Goal: Information Seeking & Learning: Learn about a topic

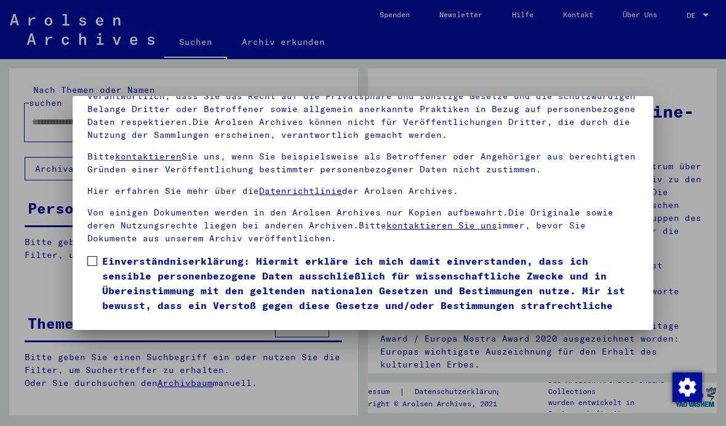
scroll to position [132, 0]
click at [98, 253] on label "Einverständniserklärung: Hiermit erkläre ich mich damit einverstanden, dass ich…" at bounding box center [362, 290] width 551 height 74
click at [121, 333] on button "Ich stimme zu" at bounding box center [133, 344] width 93 height 23
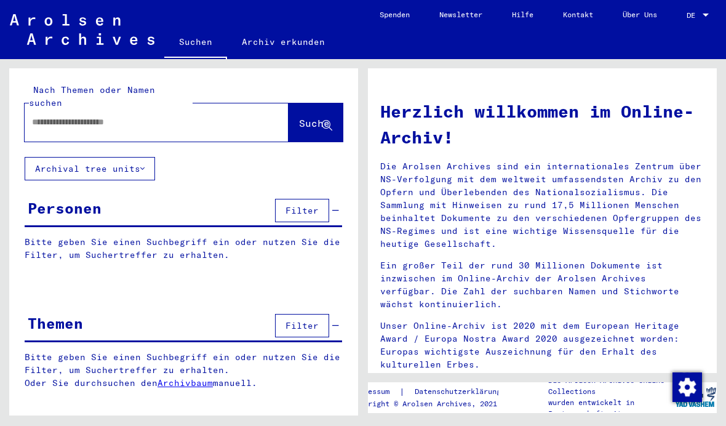
click at [64, 116] on input "text" at bounding box center [142, 122] width 220 height 13
type input "**********"
click at [312, 117] on span "Suche" at bounding box center [314, 123] width 31 height 12
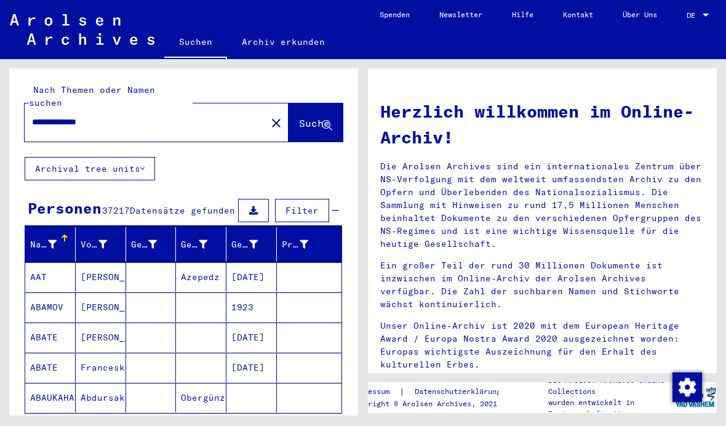
click at [299, 205] on span "Filter" at bounding box center [301, 210] width 33 height 11
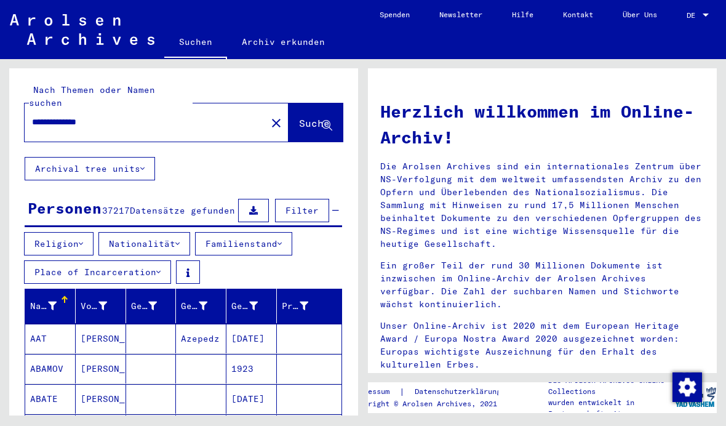
click at [152, 232] on button "Nationalität" at bounding box center [144, 243] width 92 height 23
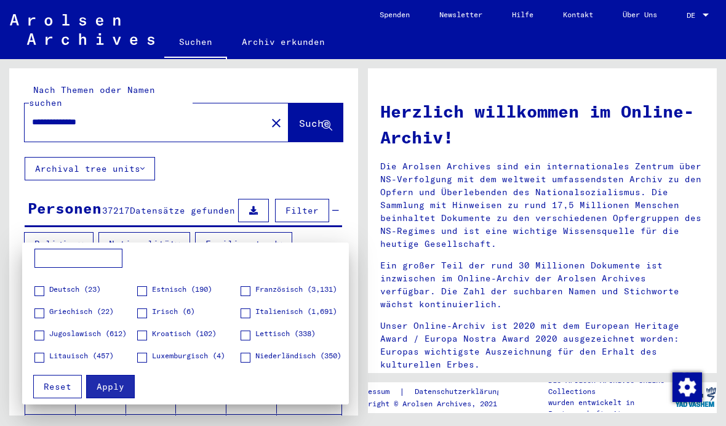
scroll to position [38, 0]
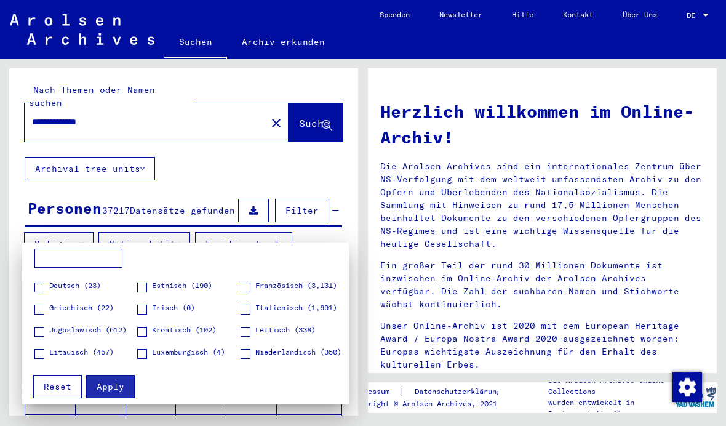
click at [248, 281] on label "Französisch (3,131)" at bounding box center [288, 286] width 97 height 12
click at [116, 389] on span "Apply" at bounding box center [111, 386] width 28 height 11
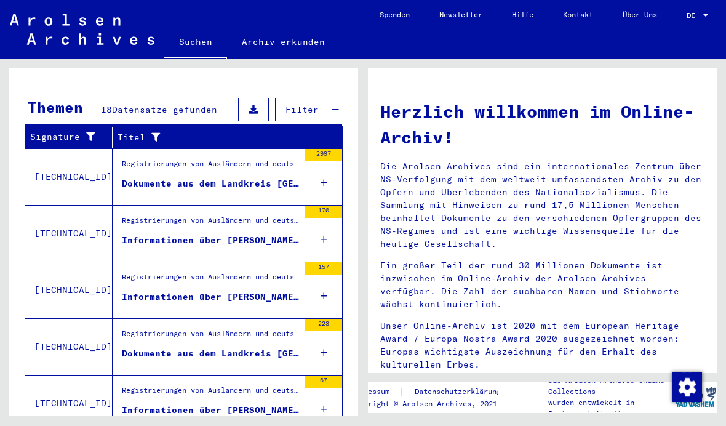
scroll to position [457, 0]
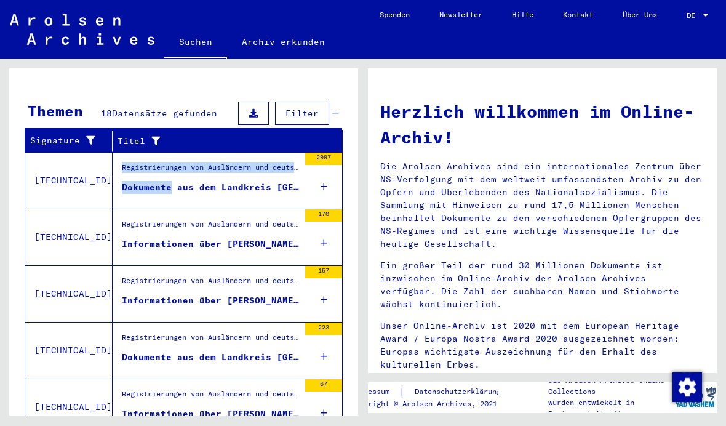
click at [185, 164] on div "Registrierungen von Ausländern und deutschen Verfolgten durch öffentliche Einri…" at bounding box center [210, 170] width 177 height 17
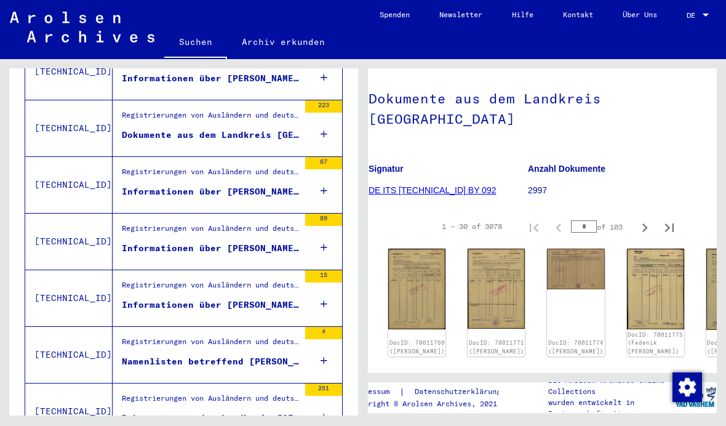
scroll to position [108, 15]
click at [409, 285] on img at bounding box center [415, 288] width 57 height 80
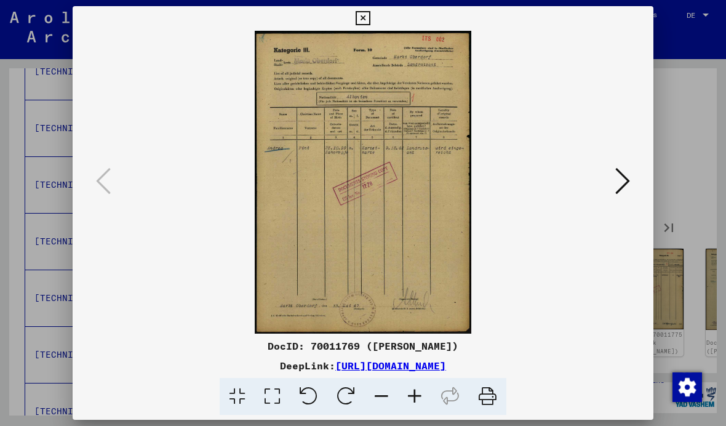
click at [617, 178] on icon at bounding box center [622, 181] width 15 height 30
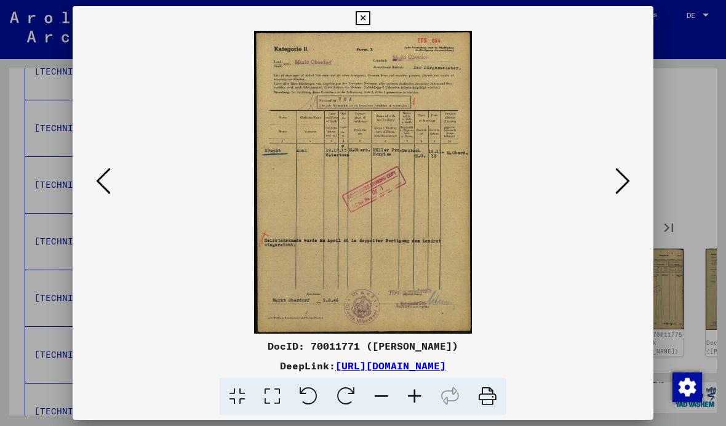
click at [370, 19] on icon at bounding box center [362, 18] width 14 height 15
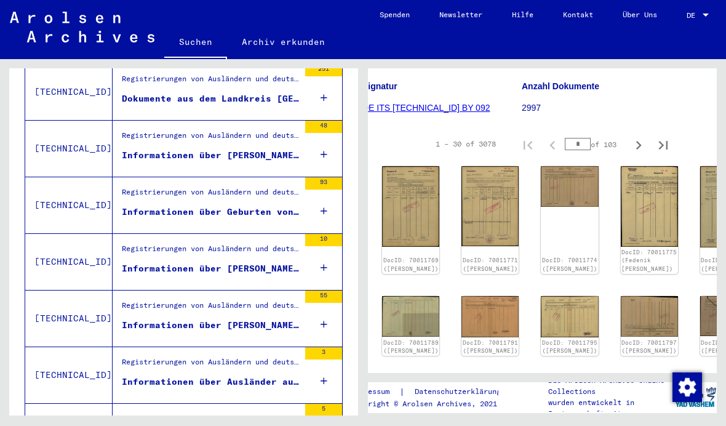
scroll to position [0, 0]
click at [178, 205] on div "Informationen über Geburten von Nicht-Deutschen im [PERSON_NAME] [GEOGRAPHIC_DA…" at bounding box center [210, 211] width 177 height 13
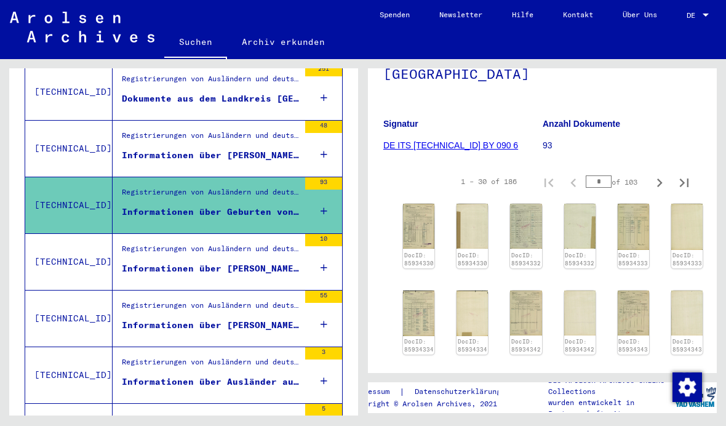
scroll to position [172, 0]
click at [421, 230] on img at bounding box center [418, 226] width 31 height 45
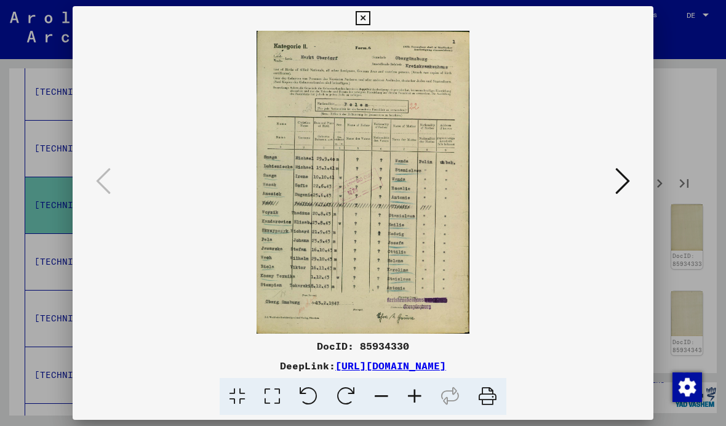
click at [370, 24] on icon at bounding box center [362, 18] width 14 height 15
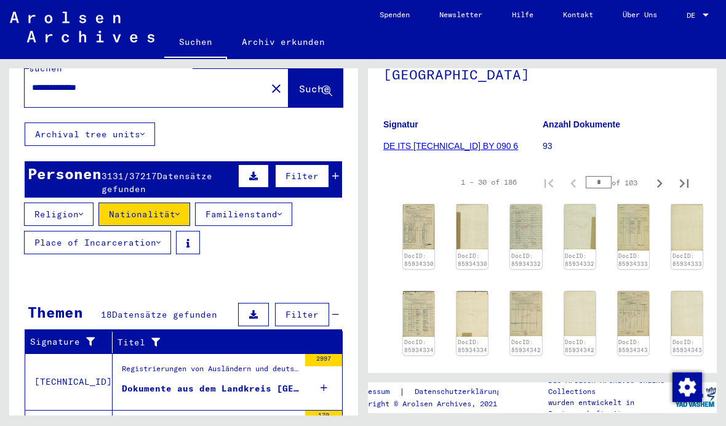
scroll to position [33, 0]
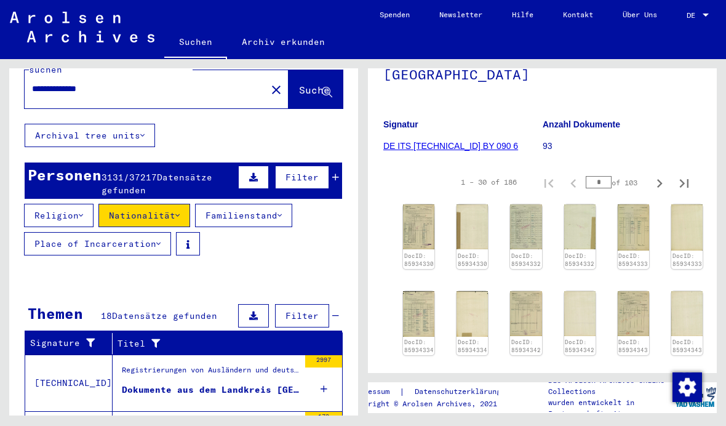
click at [186, 204] on button "Nationalität" at bounding box center [144, 215] width 92 height 23
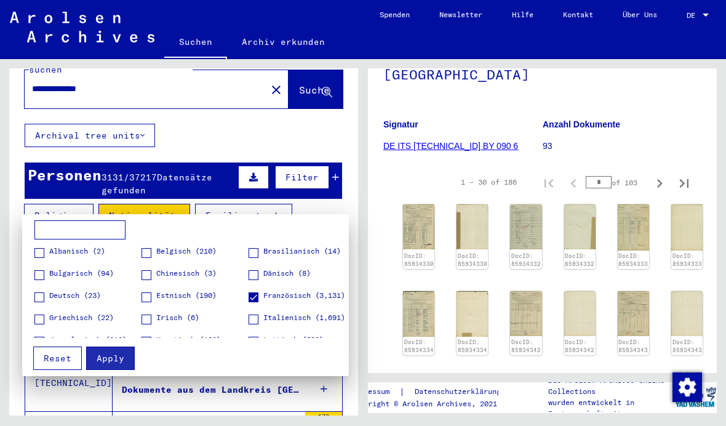
click at [309, 123] on div at bounding box center [363, 213] width 726 height 426
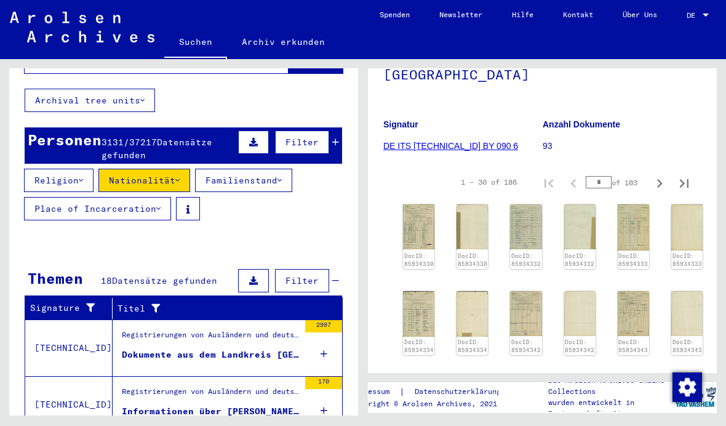
scroll to position [68, 0]
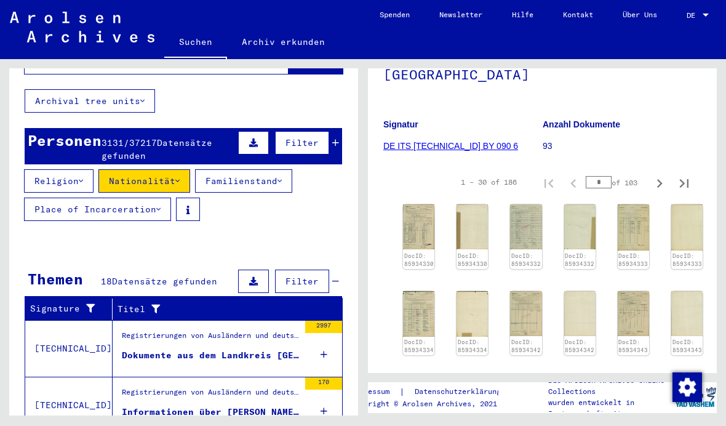
click at [301, 275] on span "Filter" at bounding box center [301, 280] width 33 height 11
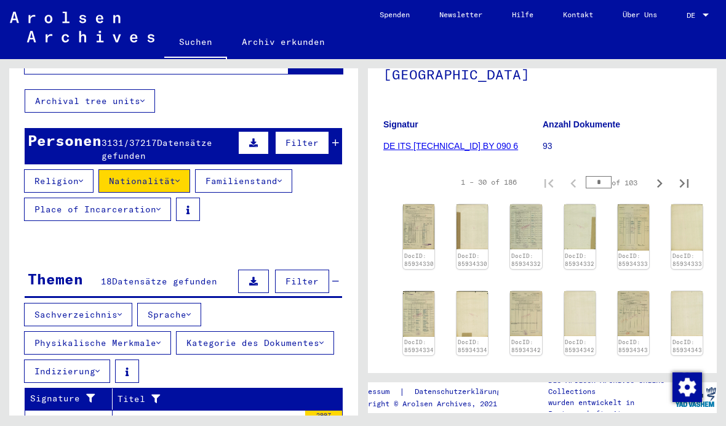
click at [191, 310] on icon at bounding box center [188, 314] width 4 height 9
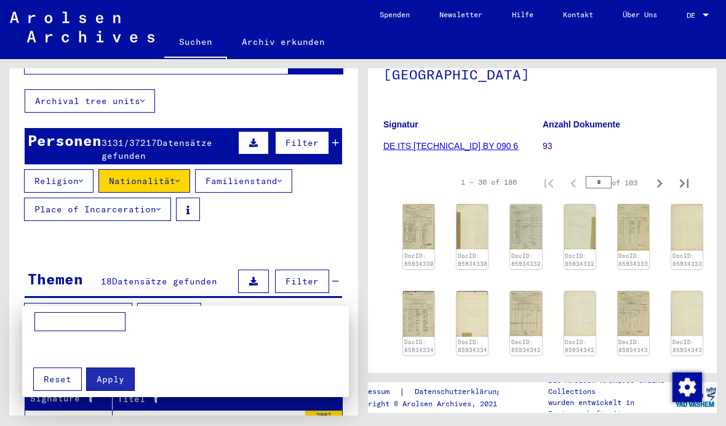
click at [77, 224] on div at bounding box center [363, 213] width 726 height 426
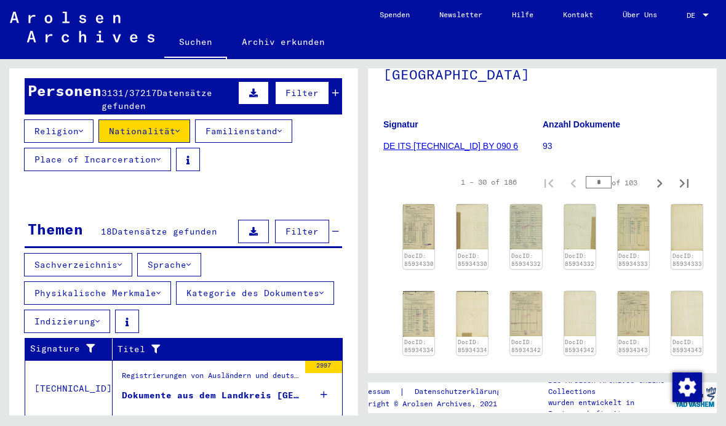
scroll to position [118, 0]
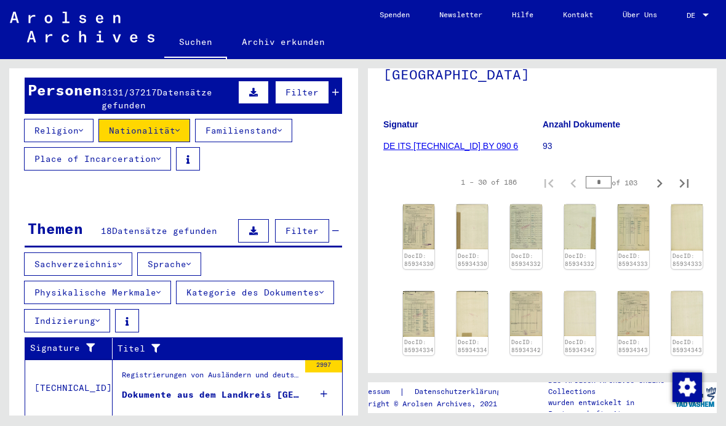
click at [210, 280] on button "Kategorie des Dokumentes" at bounding box center [255, 291] width 158 height 23
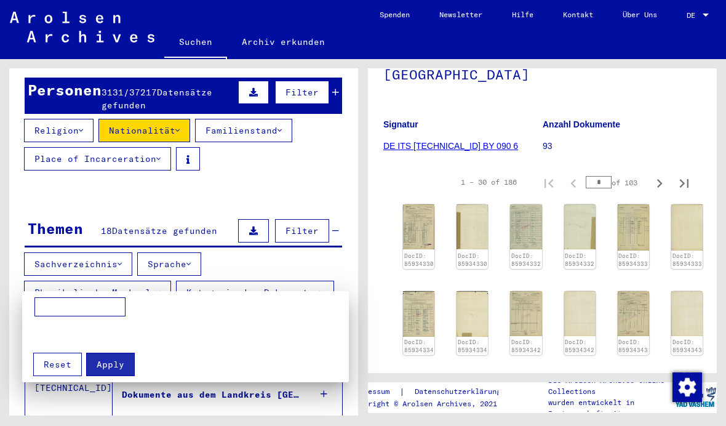
click at [65, 168] on div at bounding box center [363, 213] width 726 height 426
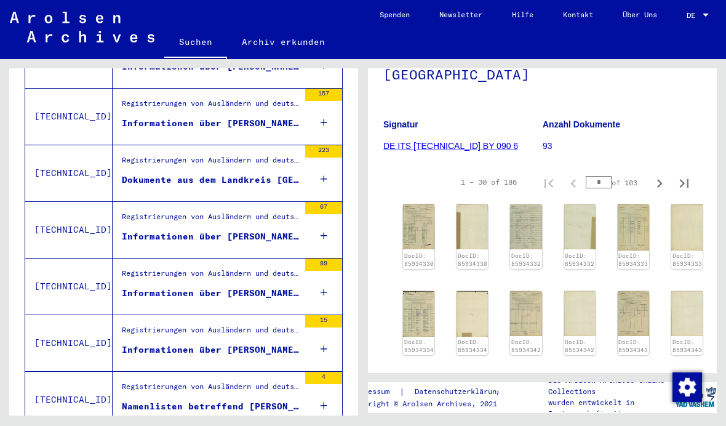
scroll to position [523, 0]
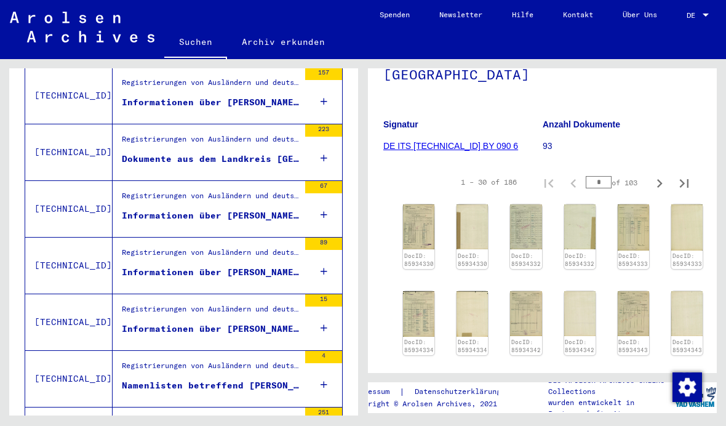
click at [192, 322] on div "Informationen über [PERSON_NAME] von Ausländern im [PERSON_NAME] [GEOGRAPHIC_DA…" at bounding box center [210, 328] width 177 height 13
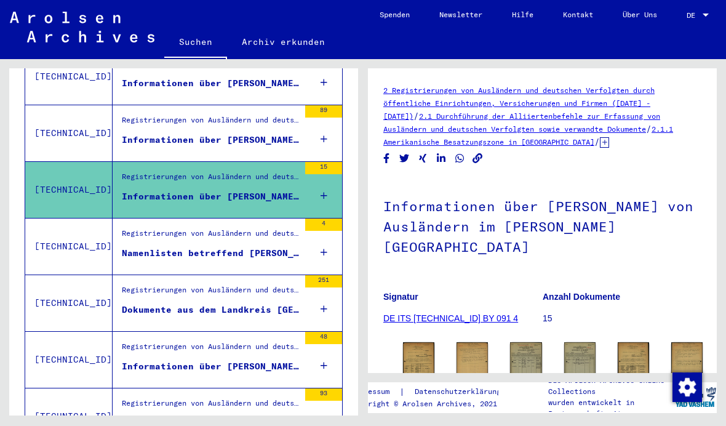
scroll to position [658, 0]
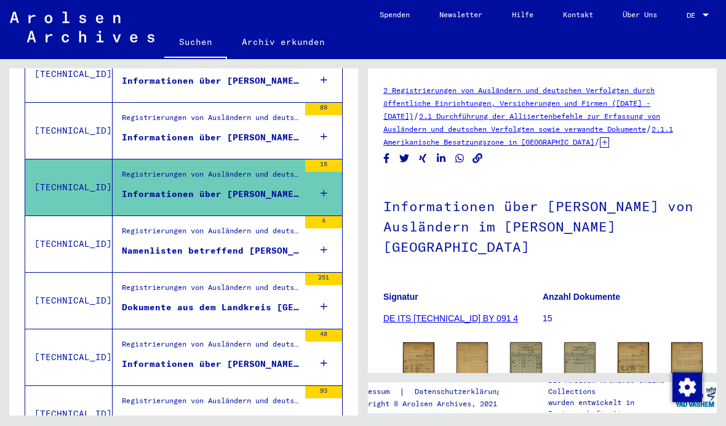
click at [163, 414] on div "Informationen über Geburten von Nicht-Deutschen im [PERSON_NAME] [GEOGRAPHIC_DA…" at bounding box center [210, 420] width 177 height 13
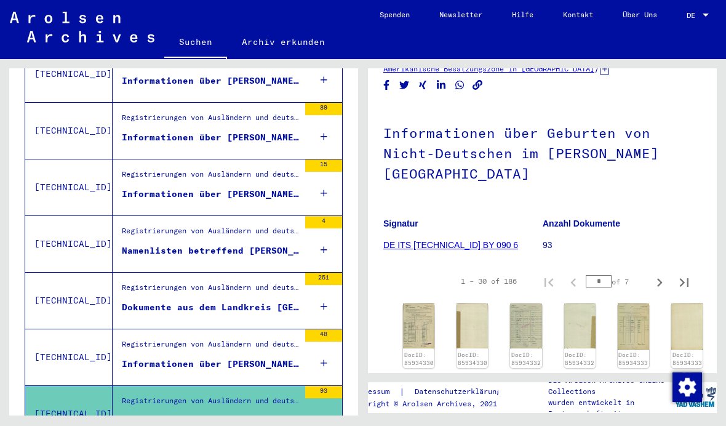
scroll to position [97, 0]
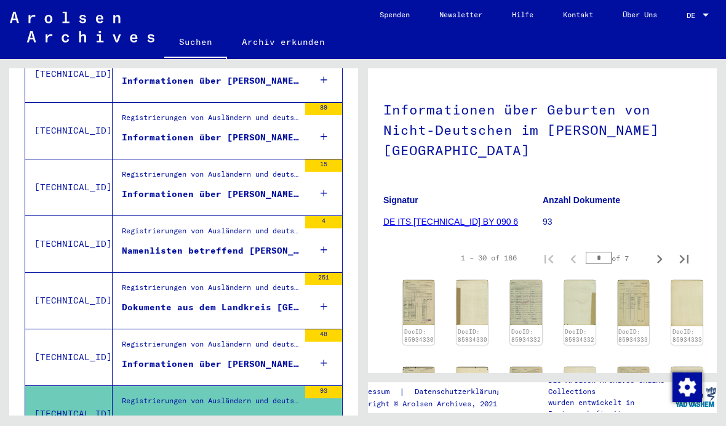
click at [414, 306] on img at bounding box center [418, 302] width 31 height 45
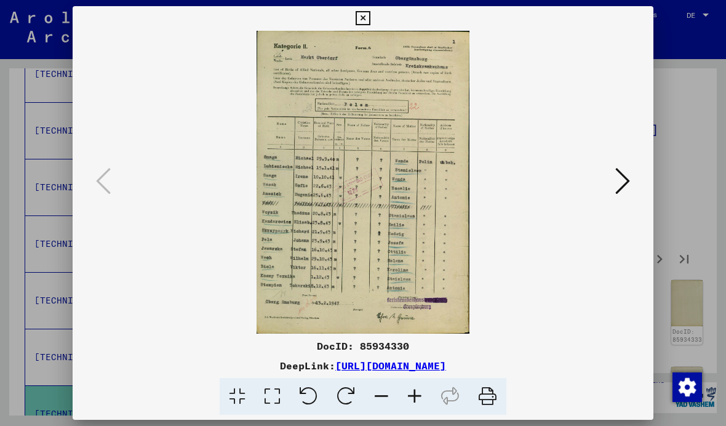
click at [370, 23] on icon at bounding box center [362, 18] width 14 height 15
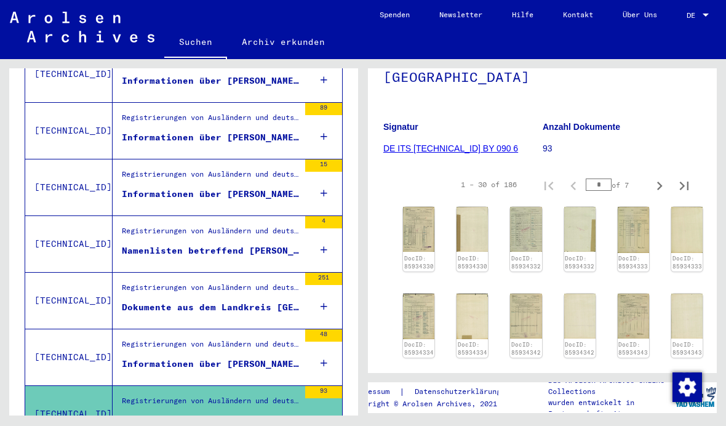
scroll to position [174, 0]
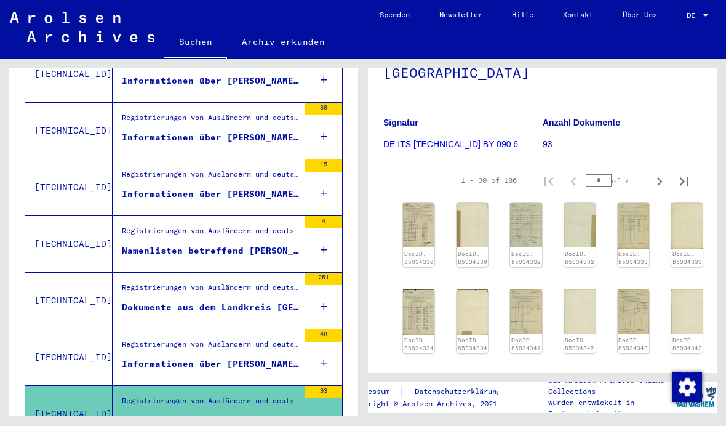
click at [418, 232] on img at bounding box center [418, 224] width 31 height 45
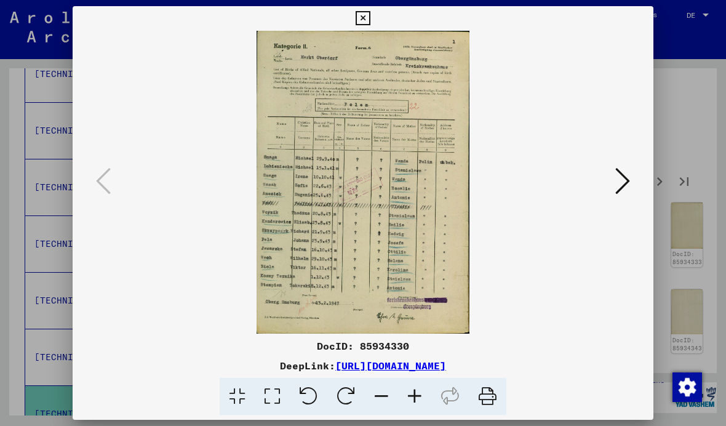
click at [618, 180] on icon at bounding box center [622, 181] width 15 height 30
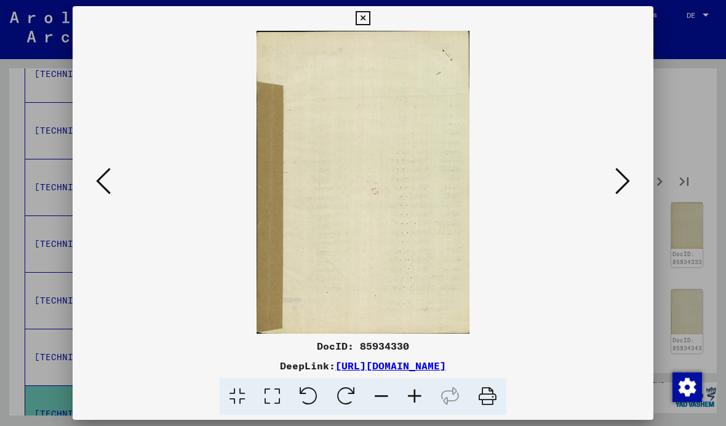
click at [617, 183] on icon at bounding box center [622, 181] width 15 height 30
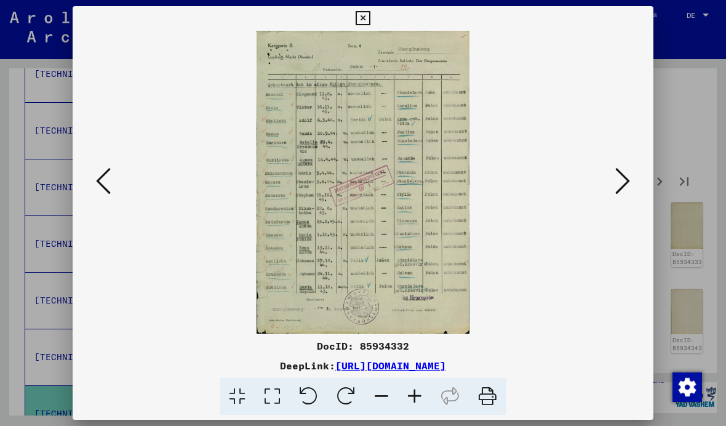
click at [615, 185] on icon at bounding box center [622, 181] width 15 height 30
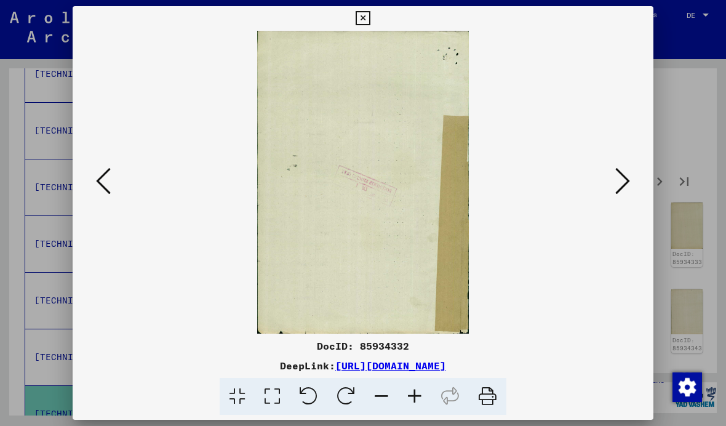
click at [616, 186] on icon at bounding box center [622, 181] width 15 height 30
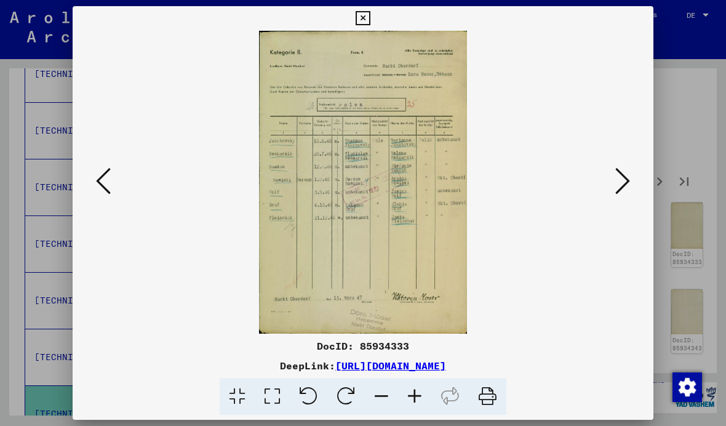
click at [620, 187] on icon at bounding box center [622, 181] width 15 height 30
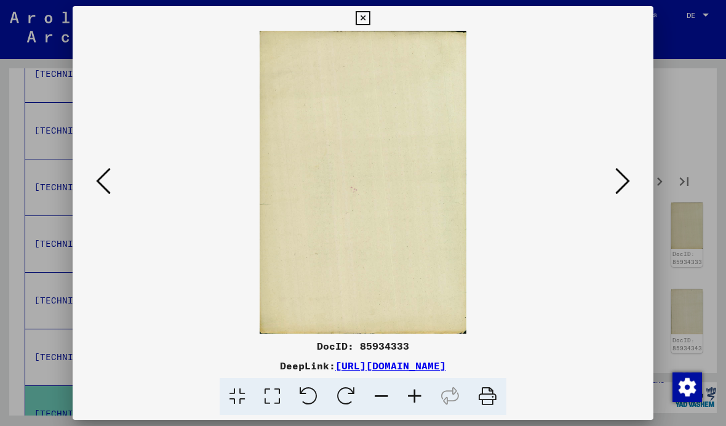
click at [619, 185] on icon at bounding box center [622, 181] width 15 height 30
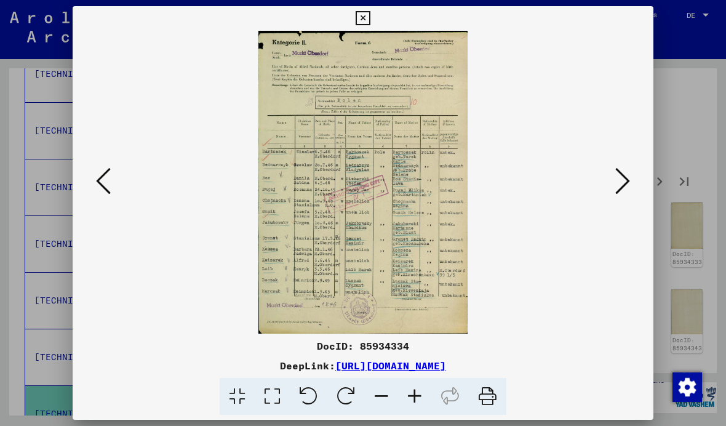
click at [619, 188] on icon at bounding box center [622, 181] width 15 height 30
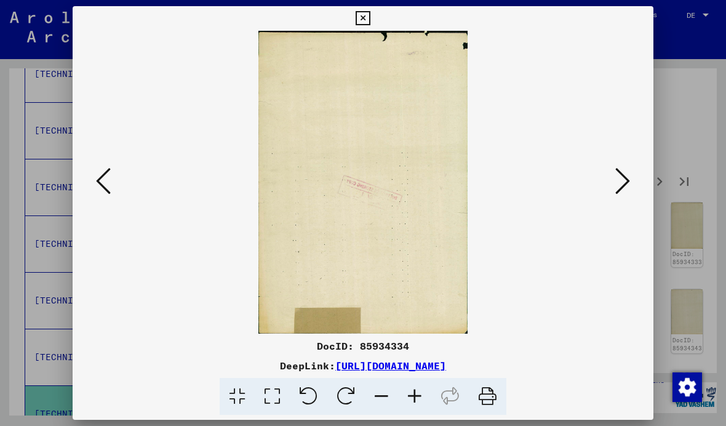
click at [618, 184] on icon at bounding box center [622, 181] width 15 height 30
